Goal: Find specific page/section

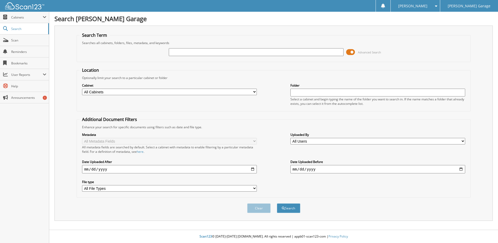
click at [349, 52] on span at bounding box center [350, 52] width 9 height 8
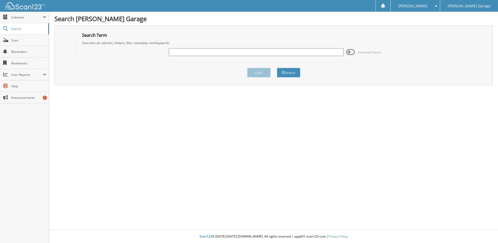
drag, startPoint x: 220, startPoint y: 52, endPoint x: 238, endPoint y: 54, distance: 18.3
click at [220, 52] on input "text" at bounding box center [256, 52] width 175 height 8
type input "INE0243570"
click at [277, 68] on button "Search" at bounding box center [288, 73] width 23 height 10
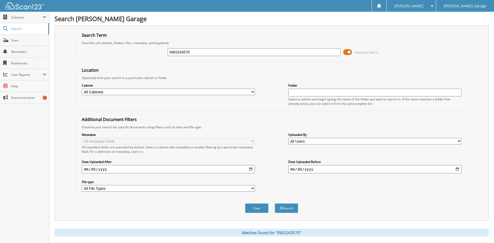
click at [348, 51] on span at bounding box center [347, 52] width 9 height 8
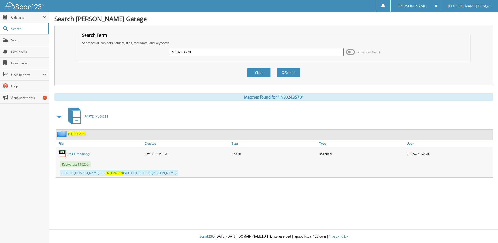
click at [73, 153] on link "Trail Tire Supply" at bounding box center [77, 153] width 23 height 4
